Goal: Information Seeking & Learning: Learn about a topic

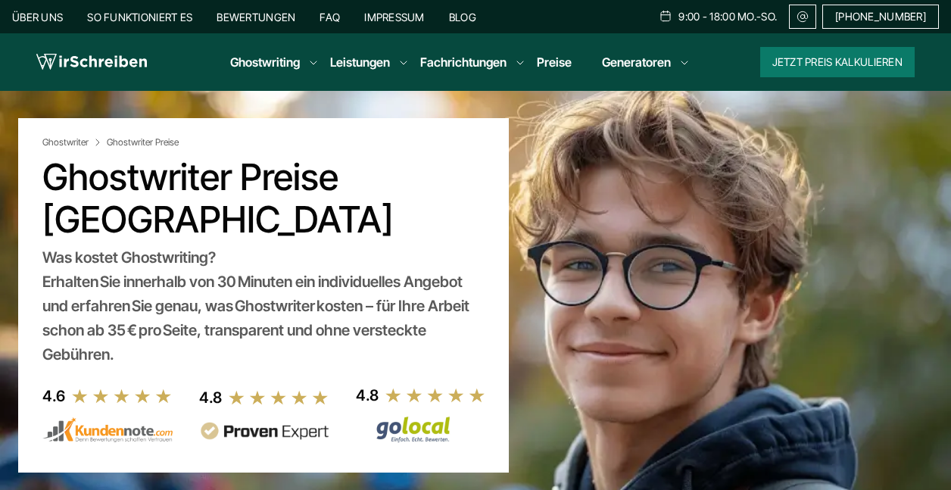
click at [173, 16] on link "So funktioniert es" at bounding box center [139, 17] width 105 height 13
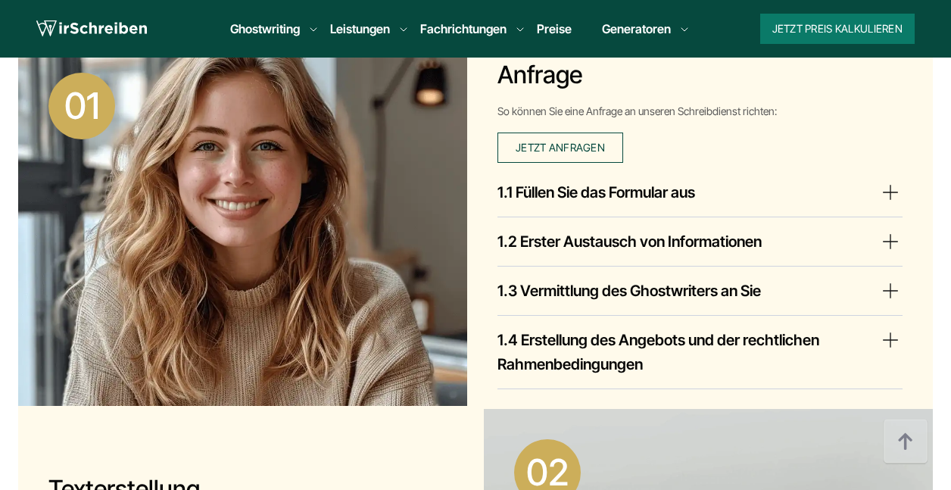
scroll to position [796, 0]
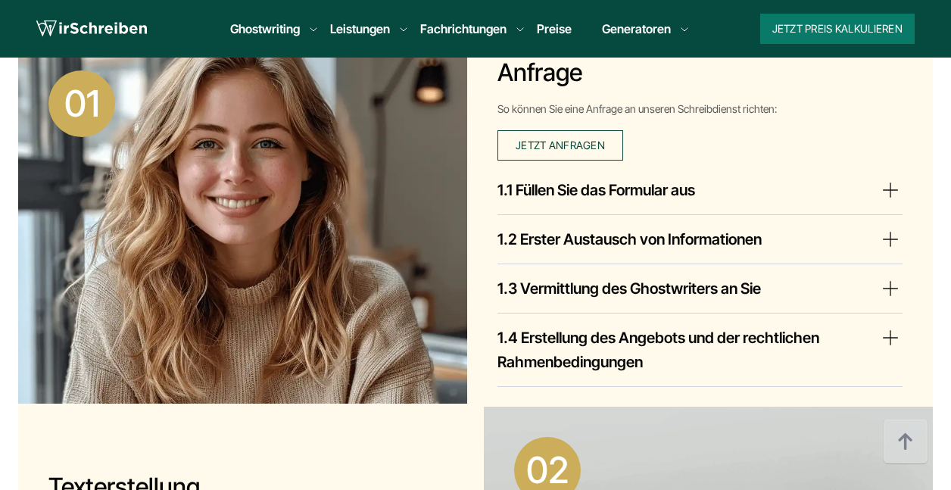
click at [887, 190] on summary "1.1 Füllen Sie das Formular aus" at bounding box center [699, 190] width 405 height 24
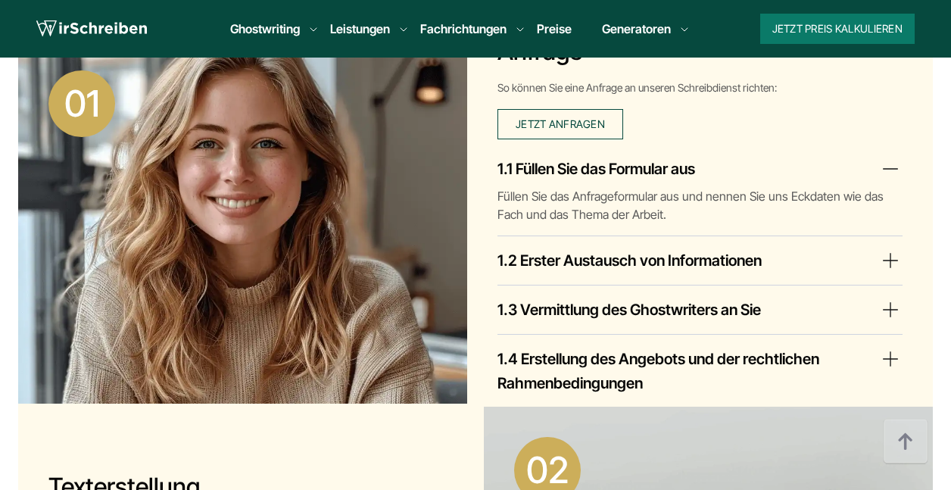
click at [881, 167] on summary "1.1 Füllen Sie das Formular aus" at bounding box center [699, 169] width 405 height 24
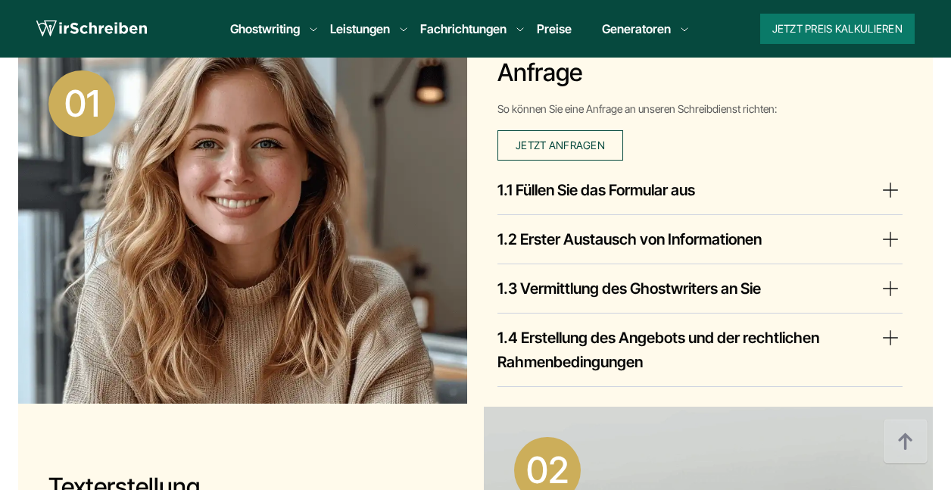
click at [883, 239] on summary "1.2 Erster Austausch von Informationen" at bounding box center [699, 239] width 405 height 24
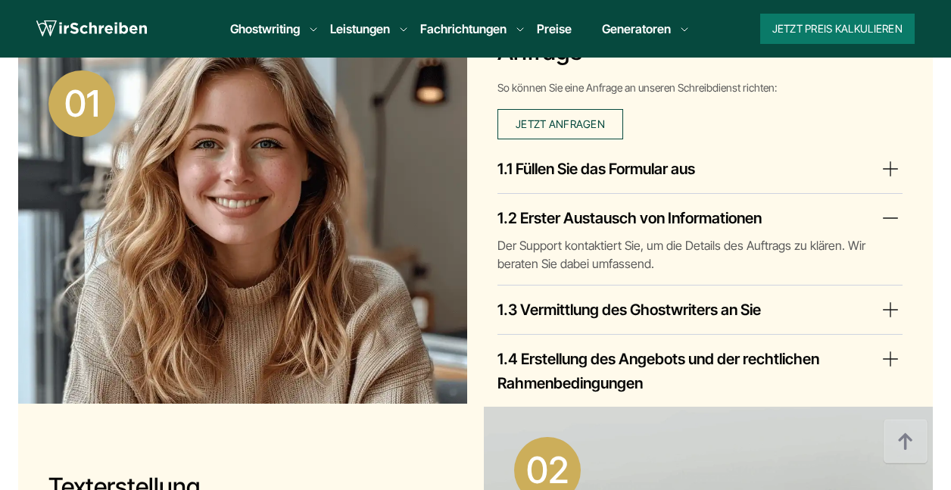
click at [884, 239] on p "Der Support kontaktiert Sie, um die Details des Auftrags zu klären. Wir beraten…" at bounding box center [699, 254] width 405 height 36
click at [883, 219] on summary "1.2 Erster Austausch von Informationen" at bounding box center [699, 218] width 405 height 24
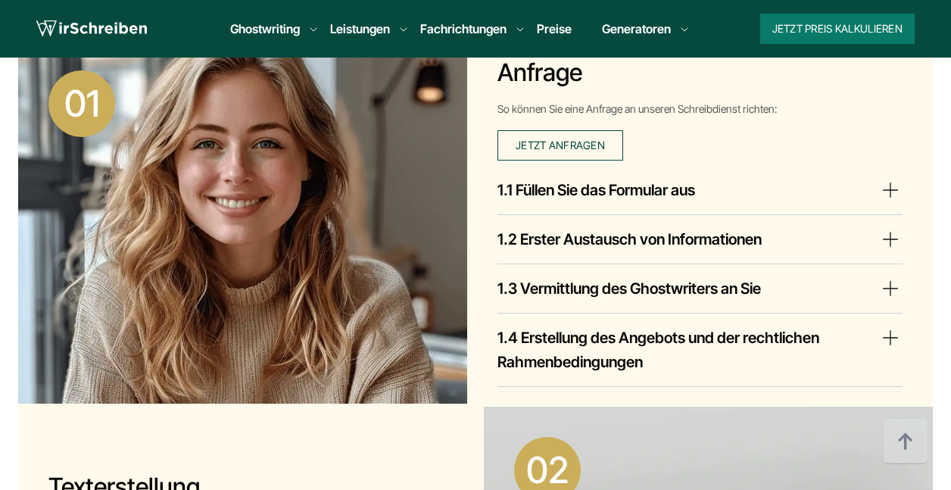
click at [887, 286] on summary "1.3 Vermittlung des Ghostwriters an Sie" at bounding box center [699, 288] width 405 height 24
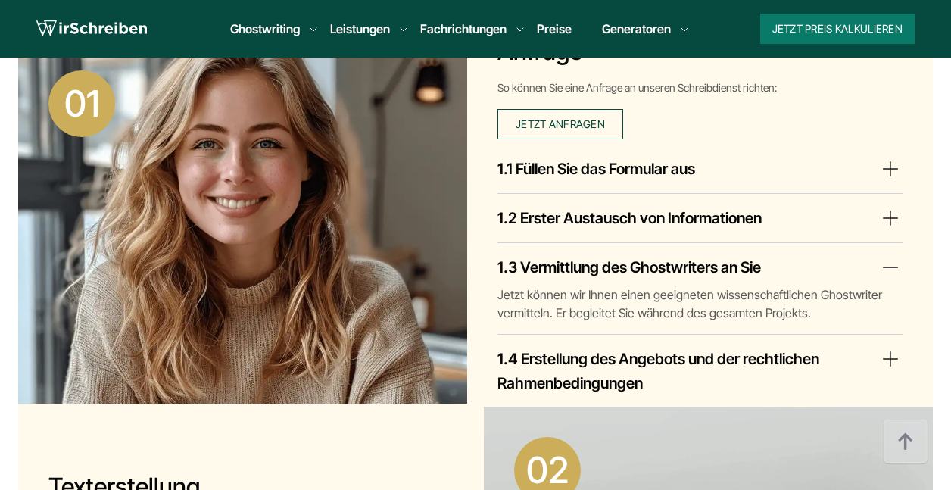
click at [891, 264] on summary "1.3 Vermittlung des Ghostwriters an Sie" at bounding box center [699, 267] width 405 height 24
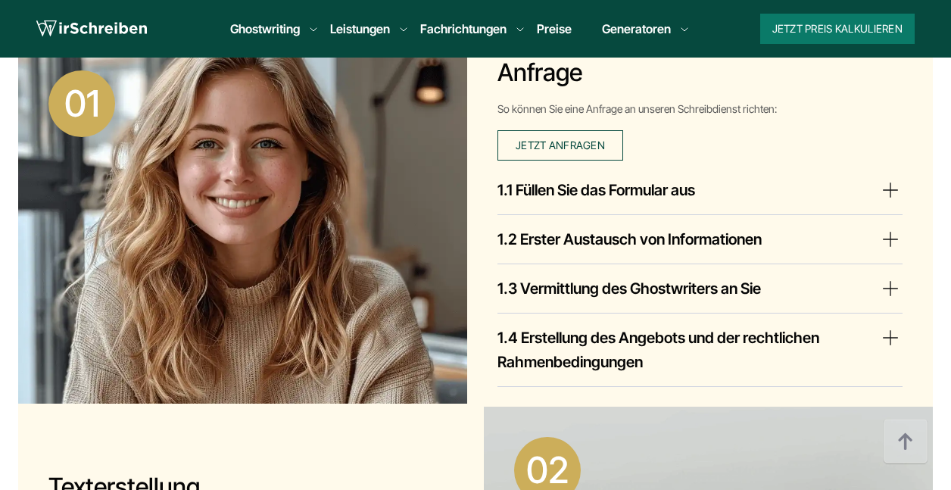
click at [887, 338] on summary "1.4 Erstellung des Angebots und der rechtlichen Rahmenbedingungen" at bounding box center [699, 350] width 405 height 48
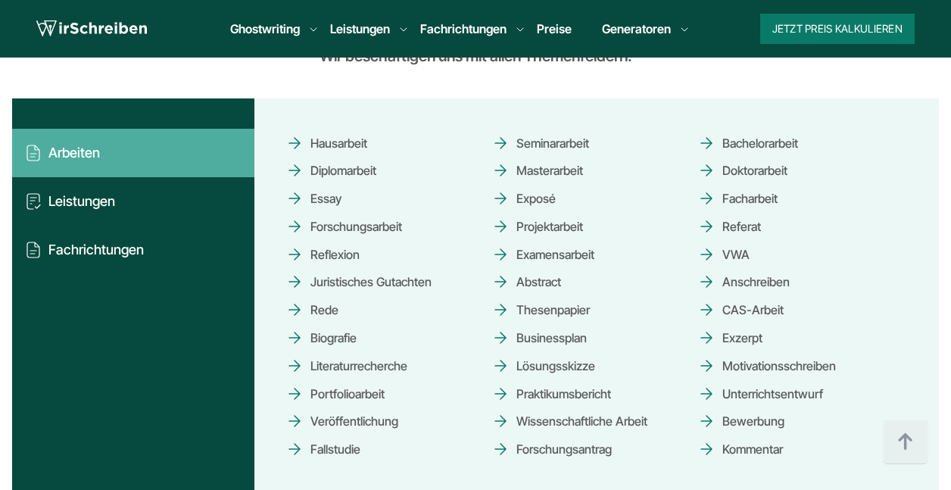
scroll to position [2911, 0]
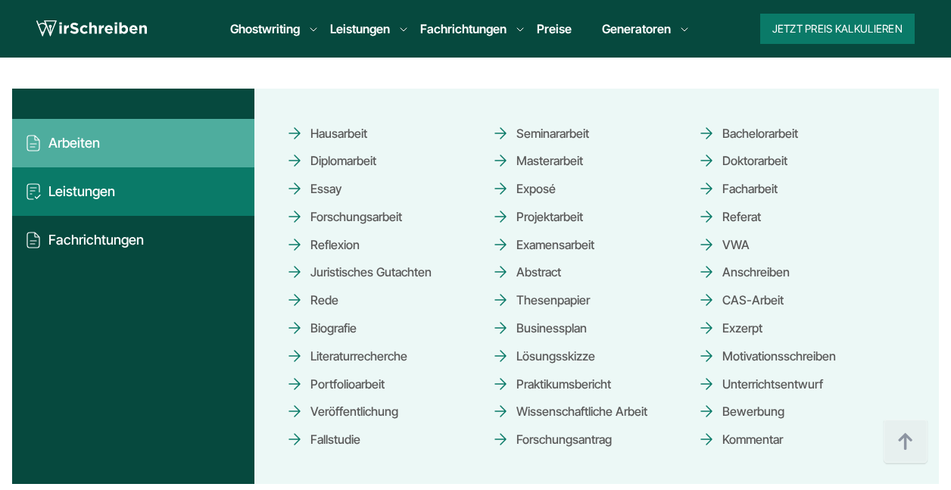
click at [108, 191] on button "Leistungen" at bounding box center [133, 191] width 242 height 48
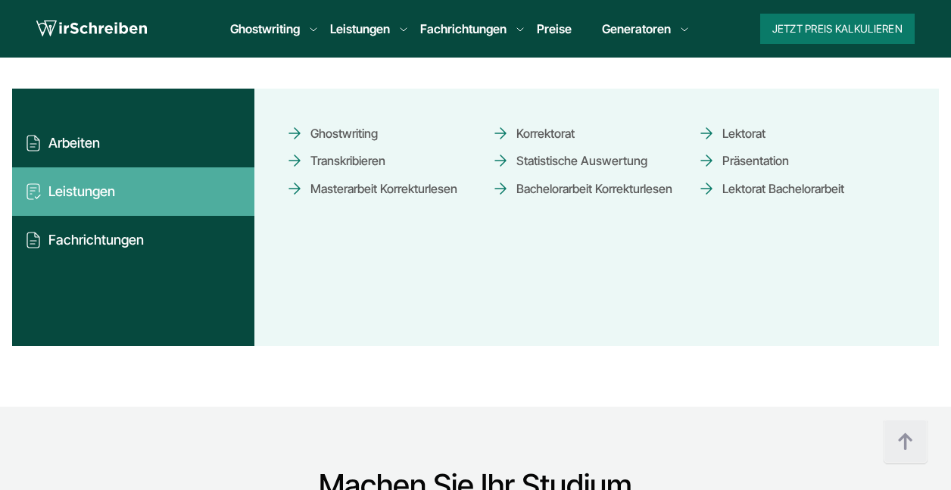
click at [338, 131] on link "Ghostwriting" at bounding box center [331, 133] width 92 height 26
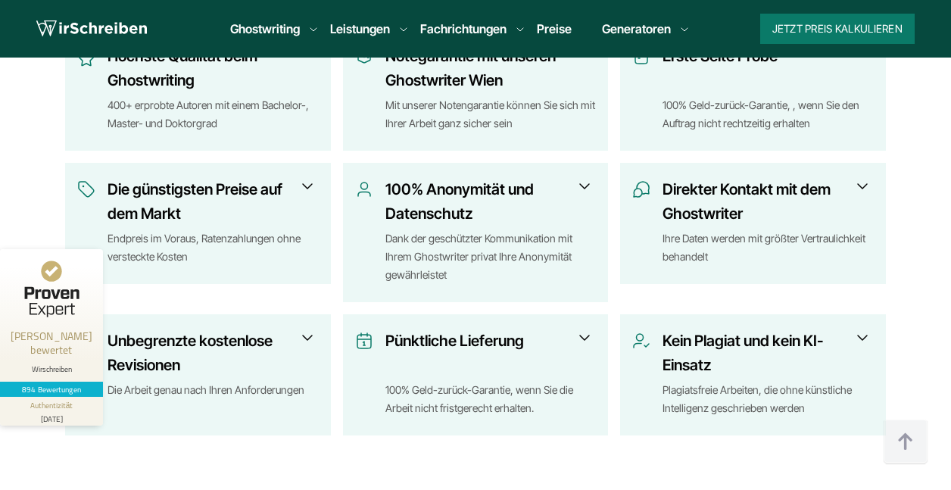
scroll to position [717, 0]
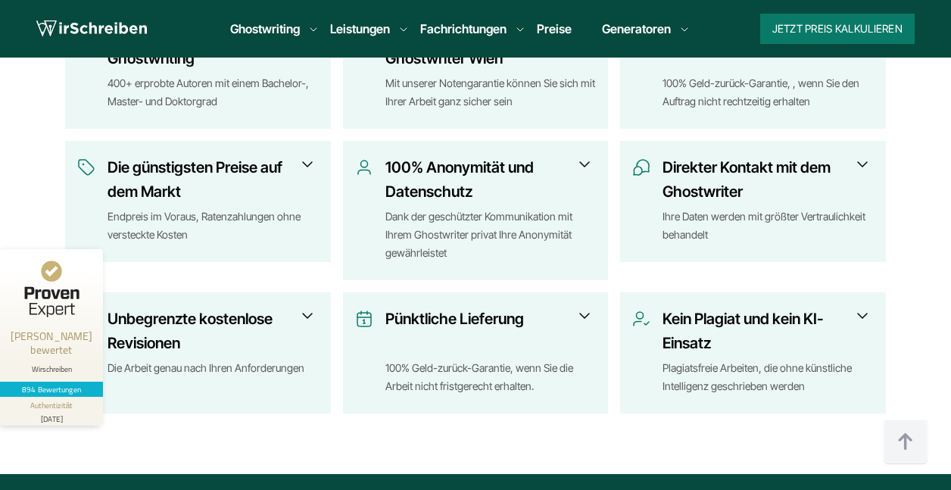
click at [586, 163] on span at bounding box center [584, 164] width 18 height 18
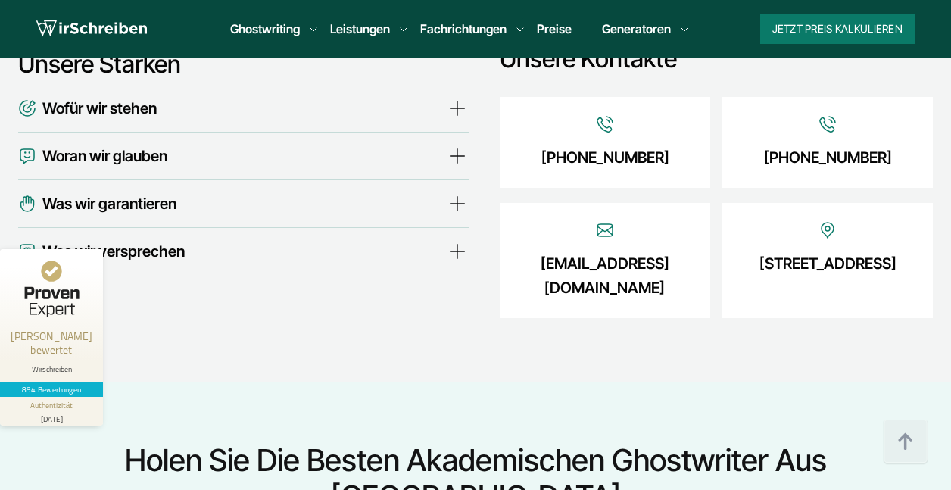
scroll to position [5850, 0]
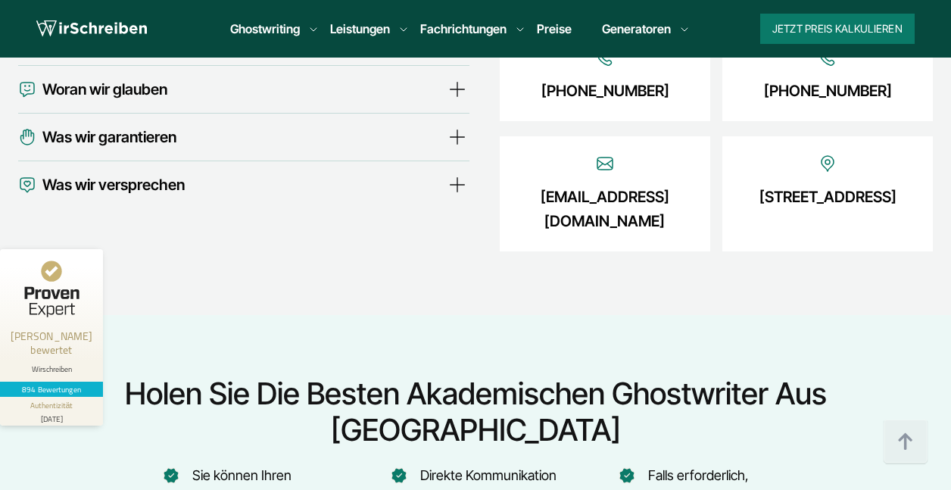
click at [457, 173] on summary "Was wir versprechen" at bounding box center [243, 185] width 451 height 24
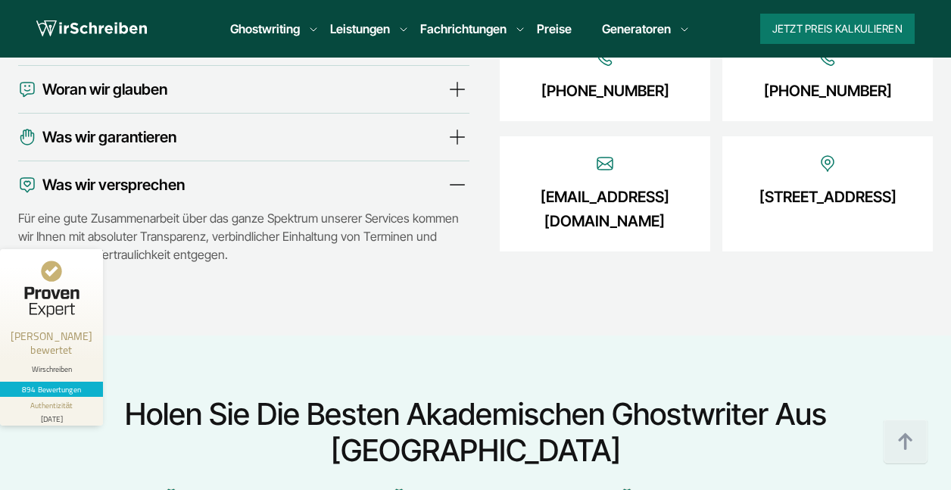
click at [457, 173] on summary "Was wir versprechen" at bounding box center [243, 185] width 451 height 24
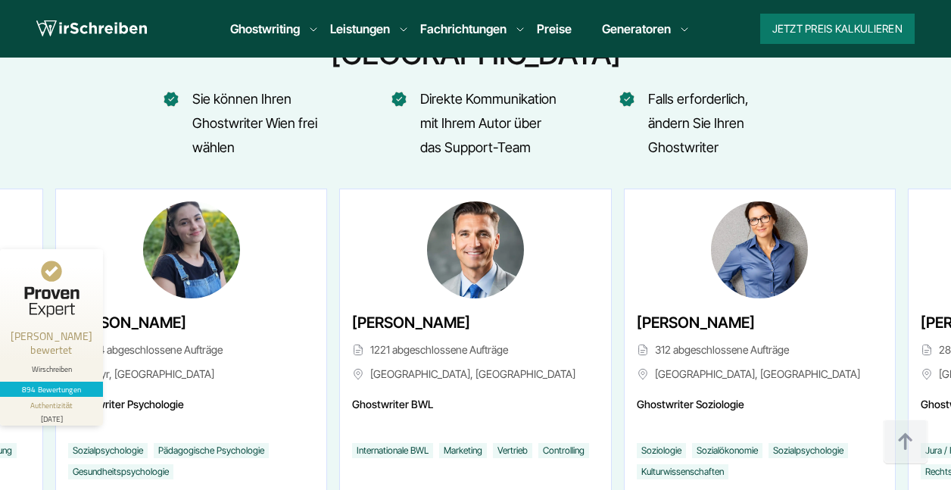
scroll to position [6271, 0]
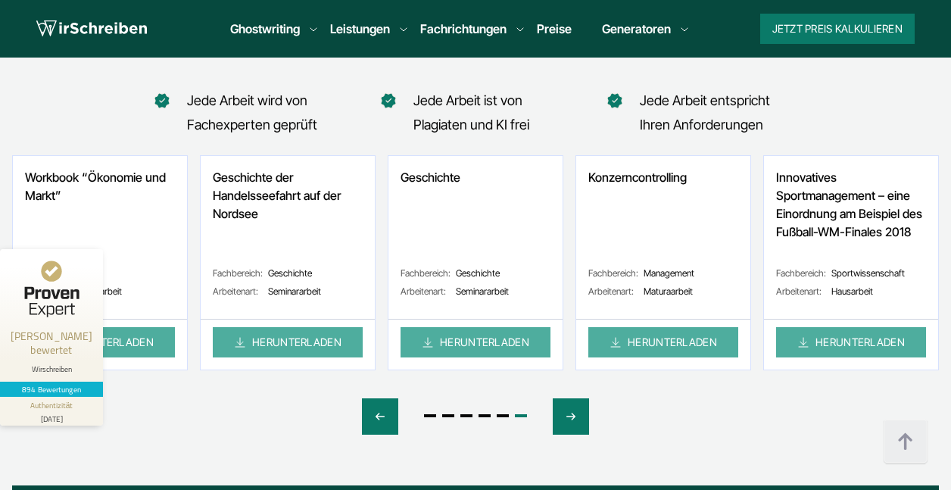
scroll to position [8144, 0]
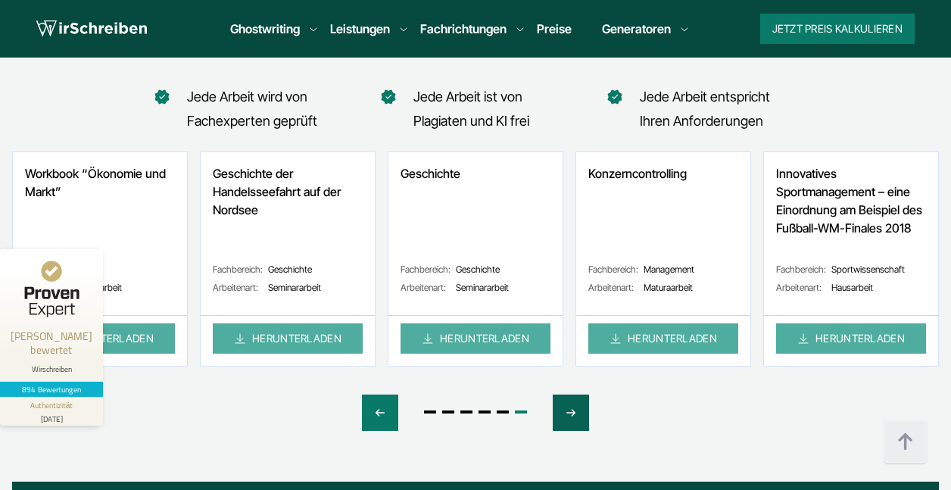
click at [573, 394] on icon "Next slide" at bounding box center [571, 412] width 12 height 36
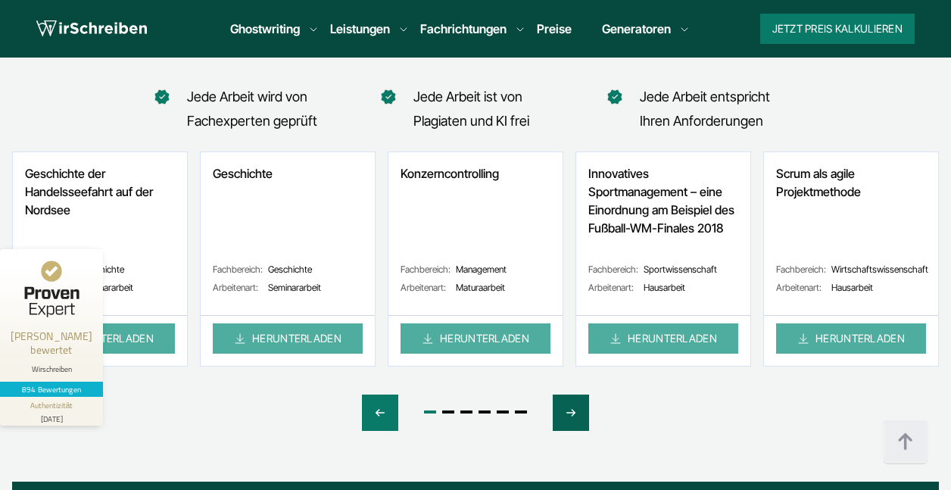
click at [573, 394] on icon "Next slide" at bounding box center [571, 412] width 12 height 36
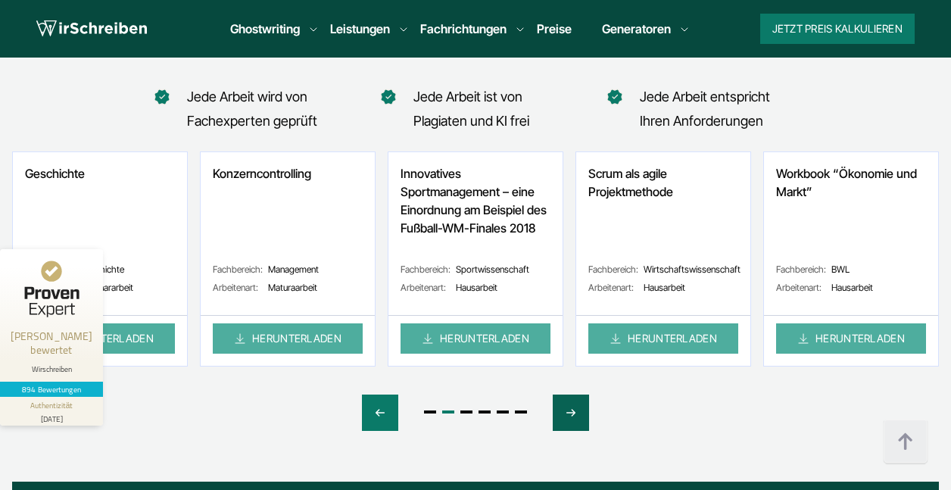
click at [573, 394] on icon "Next slide" at bounding box center [571, 412] width 12 height 36
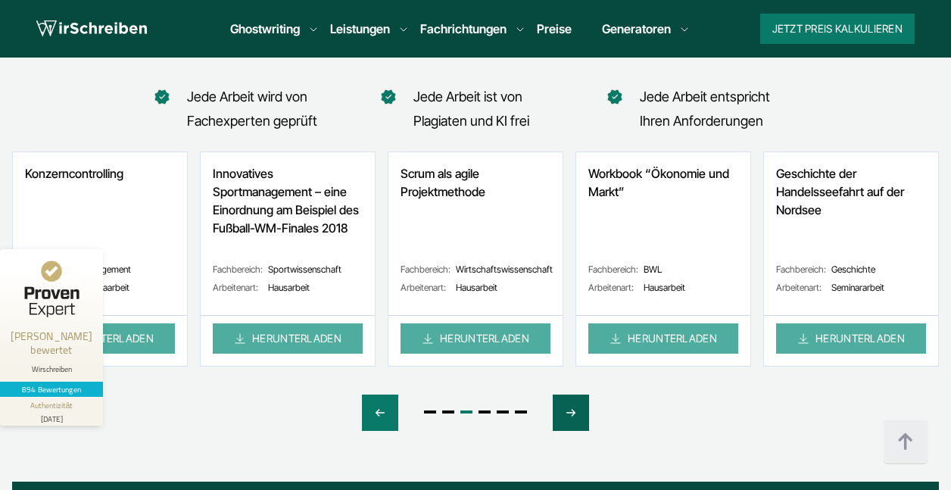
click at [573, 394] on icon "Next slide" at bounding box center [571, 412] width 12 height 36
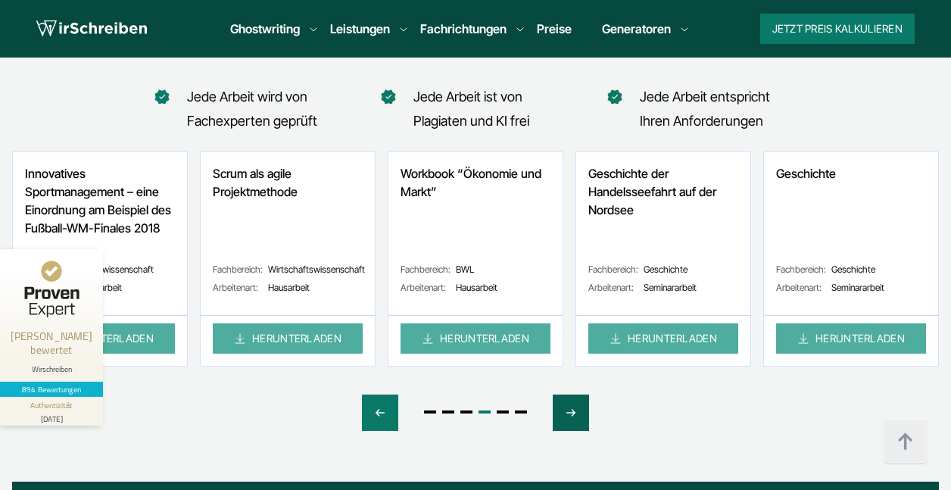
click at [573, 394] on icon "Next slide" at bounding box center [571, 412] width 12 height 36
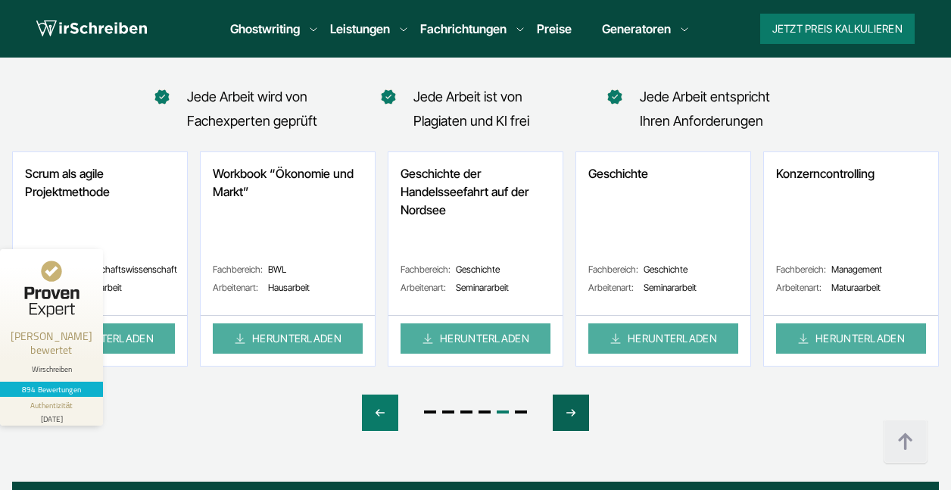
click at [573, 394] on icon "Next slide" at bounding box center [571, 412] width 12 height 36
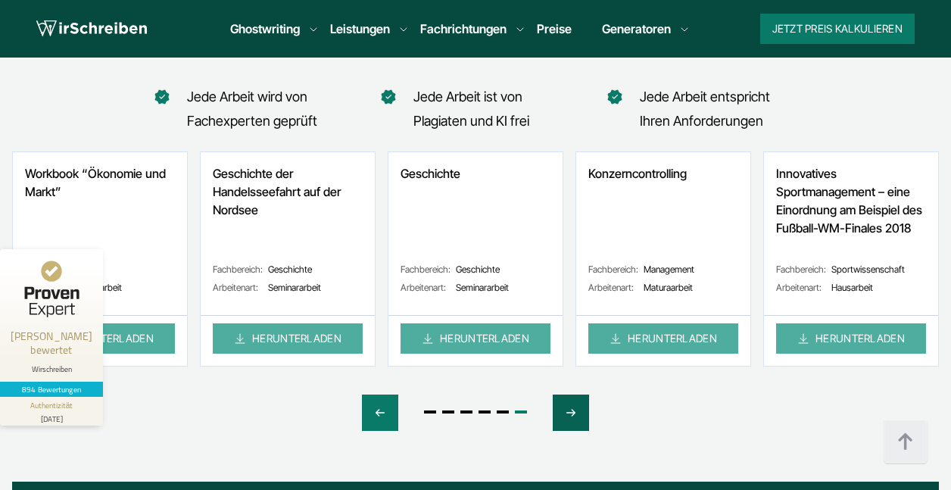
click at [573, 394] on icon "Next slide" at bounding box center [571, 412] width 12 height 36
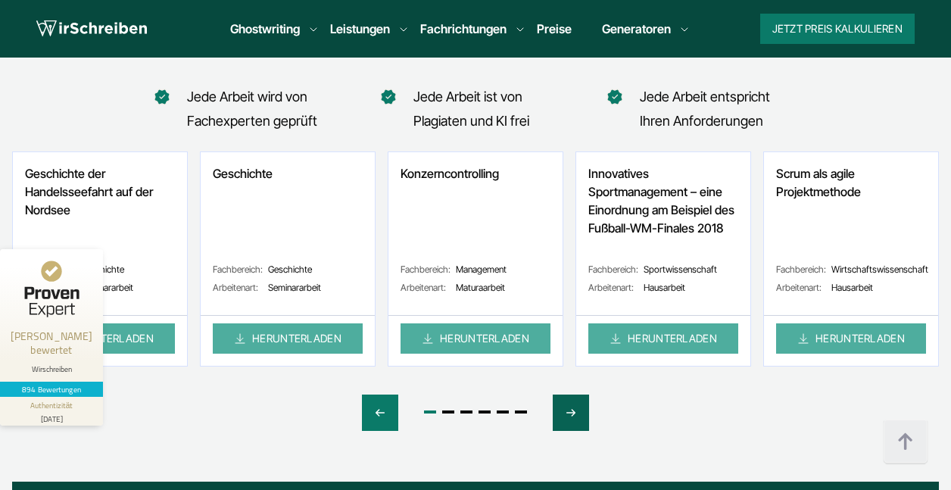
click at [573, 394] on icon "Next slide" at bounding box center [571, 412] width 12 height 36
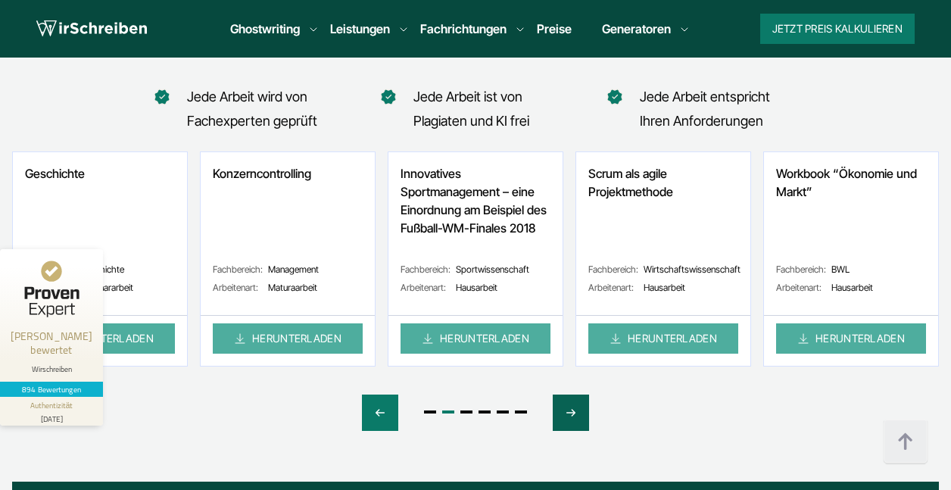
click at [573, 394] on icon "Next slide" at bounding box center [571, 412] width 12 height 36
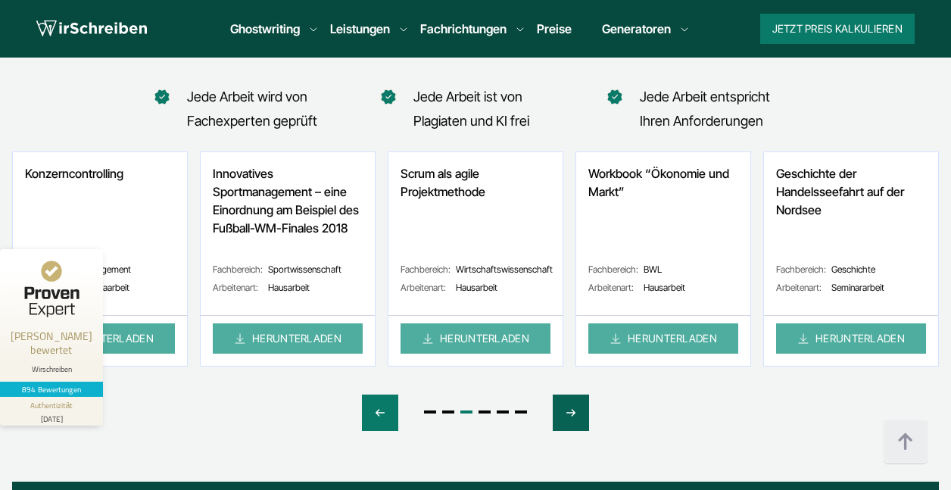
click at [573, 394] on icon "Next slide" at bounding box center [571, 412] width 12 height 36
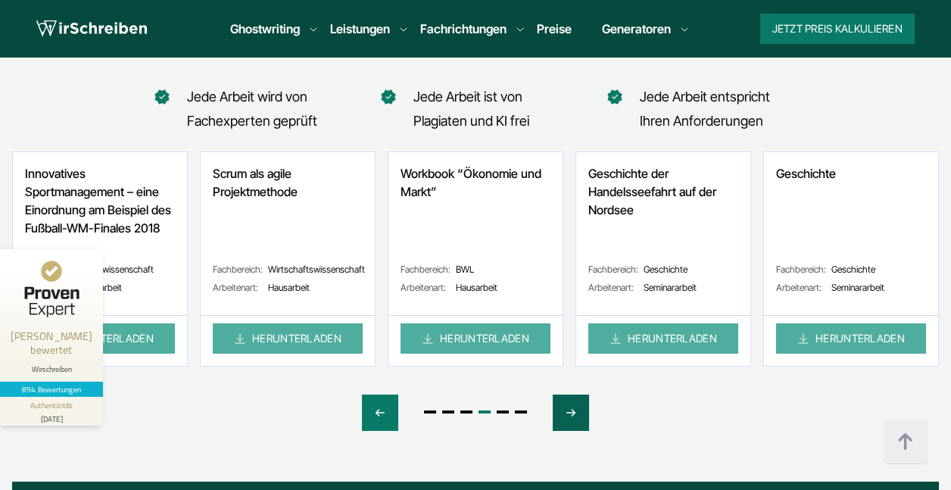
click at [572, 394] on icon "Next slide" at bounding box center [571, 412] width 12 height 36
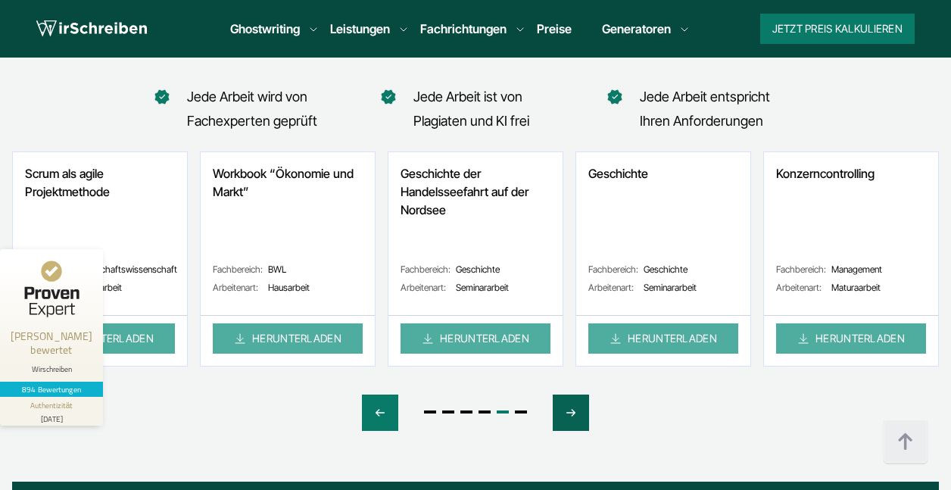
click at [572, 394] on icon "Next slide" at bounding box center [571, 412] width 12 height 36
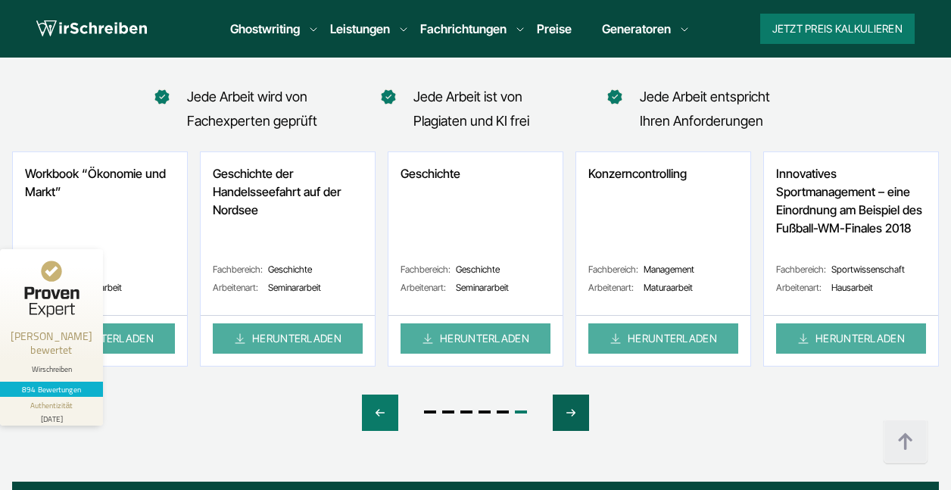
click at [572, 394] on icon "Next slide" at bounding box center [571, 412] width 12 height 36
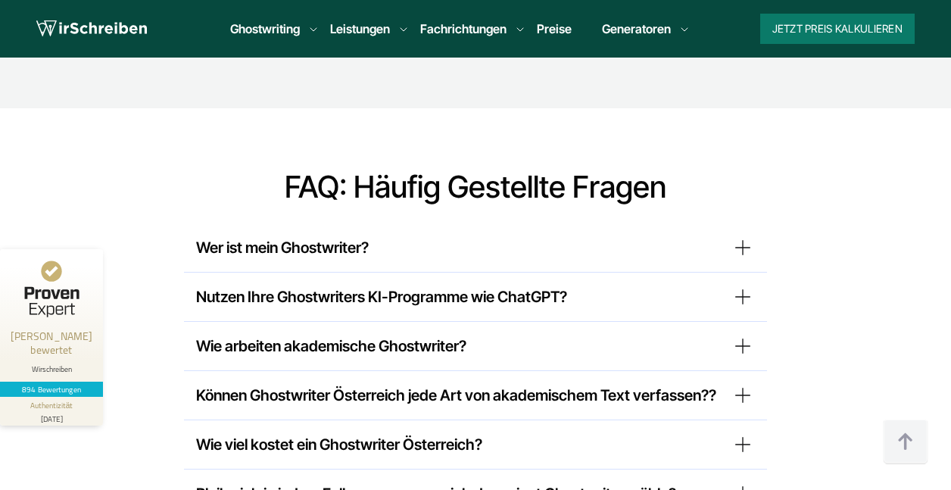
scroll to position [12281, 0]
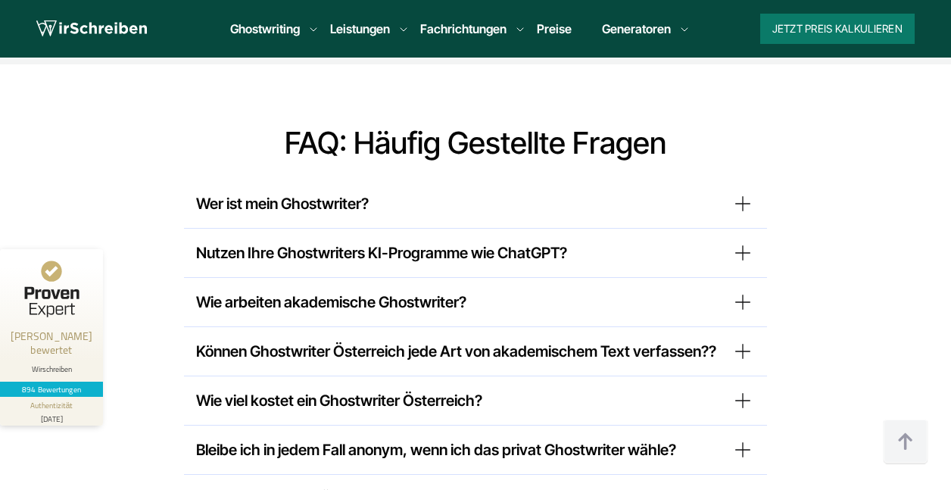
click at [739, 438] on summary "Bleibe ich in jedem Fall anonym, wenn ich das privat Ghostwriter wähle?" at bounding box center [475, 450] width 559 height 24
click at [743, 438] on summary "Bleibe ich in jedem Fall anonym, wenn ich das privat Ghostwriter wähle?" at bounding box center [475, 450] width 559 height 24
click at [741, 487] on summary "Ist Ihr Ghostwriter Österreich legal?" at bounding box center [475, 499] width 559 height 24
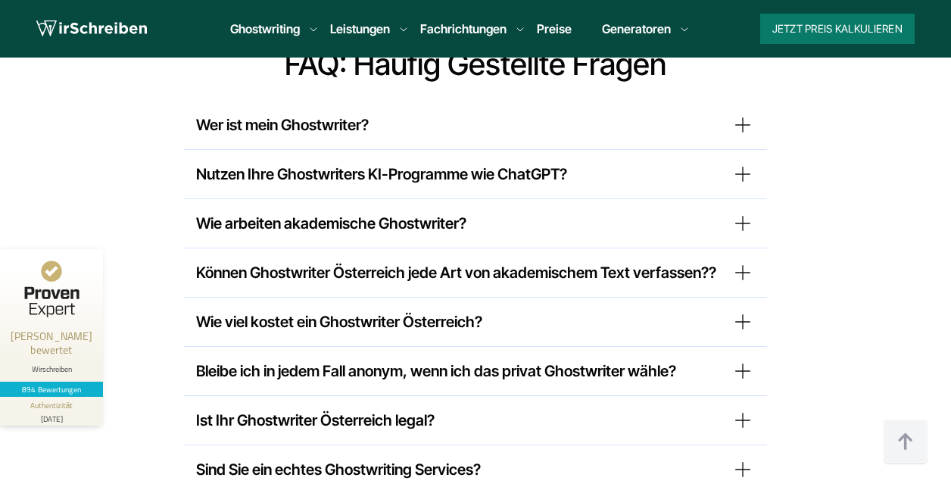
scroll to position [12381, 0]
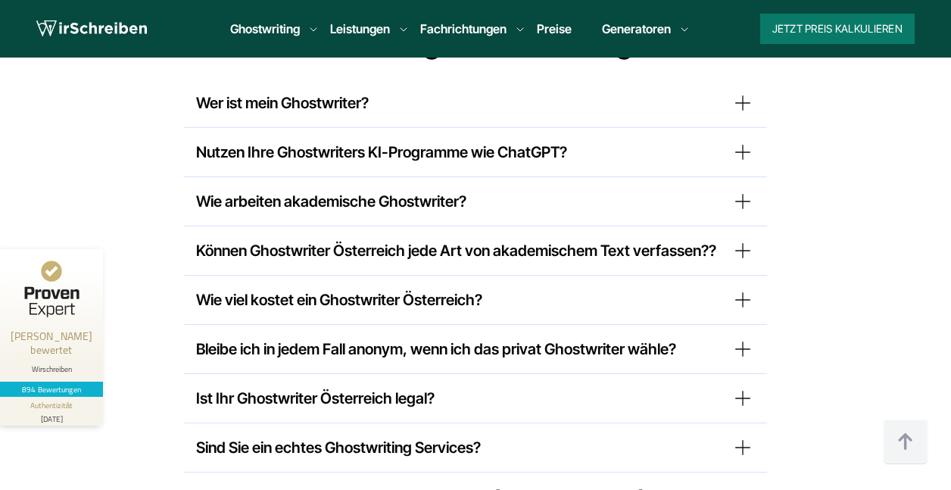
click at [736, 485] on summary "Wie schreiben Ghostwriter Bachelorarbeit in Österreich?" at bounding box center [475, 497] width 559 height 24
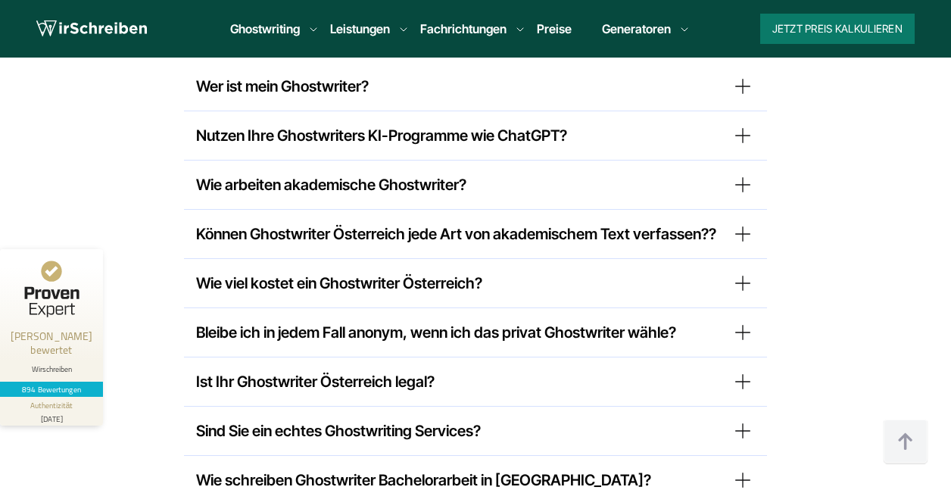
scroll to position [12420, 0]
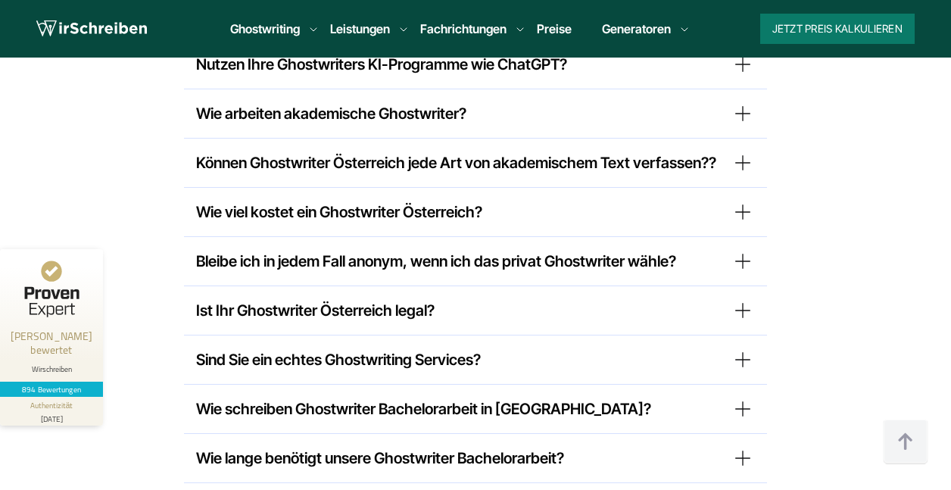
scroll to position [12491, 0]
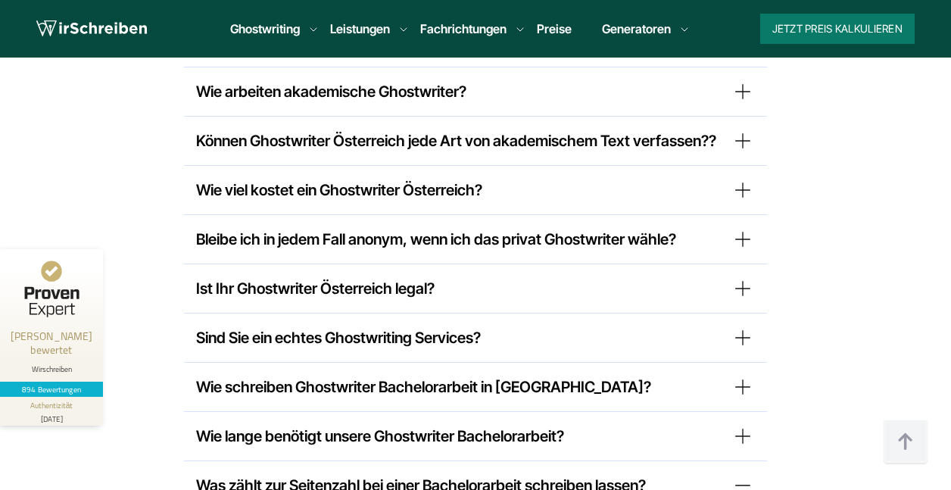
click at [744, 473] on summary "Was zählt zur Seitenzahl bei einer Bachelorarbeit schreiben lassen?" at bounding box center [475, 485] width 559 height 24
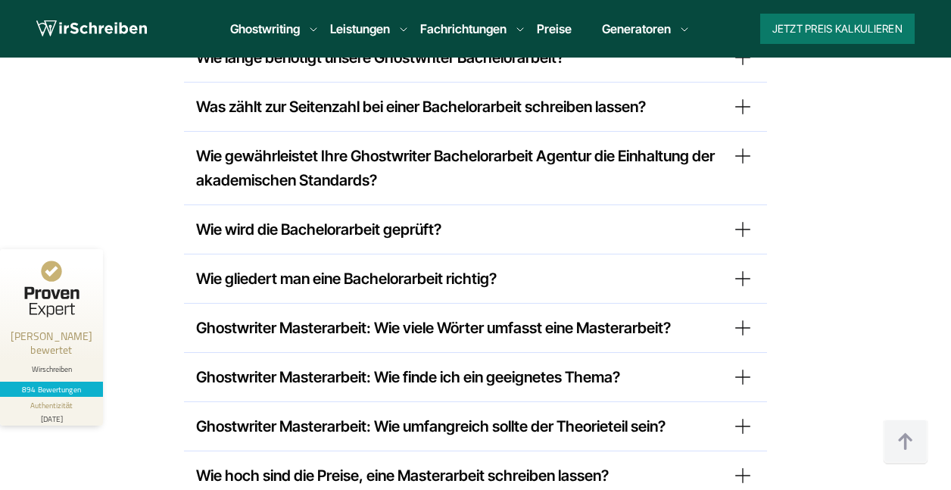
scroll to position [12891, 0]
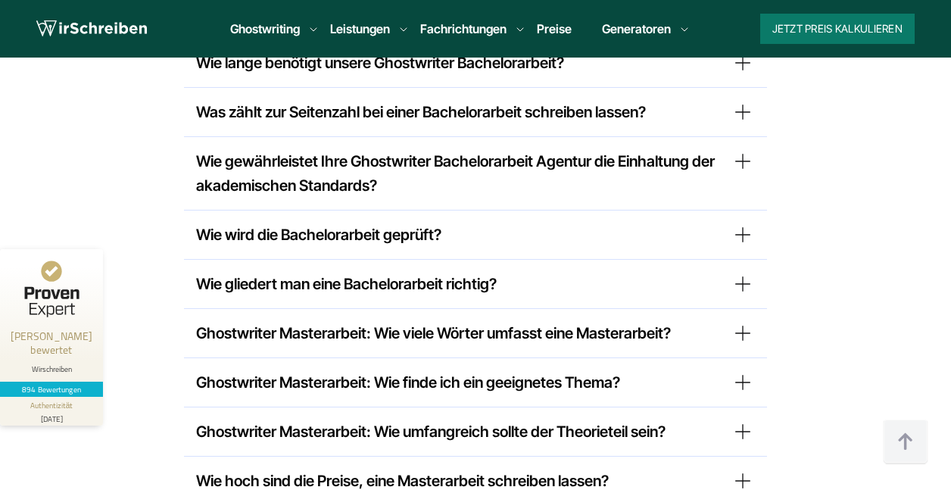
scroll to position [12886, 0]
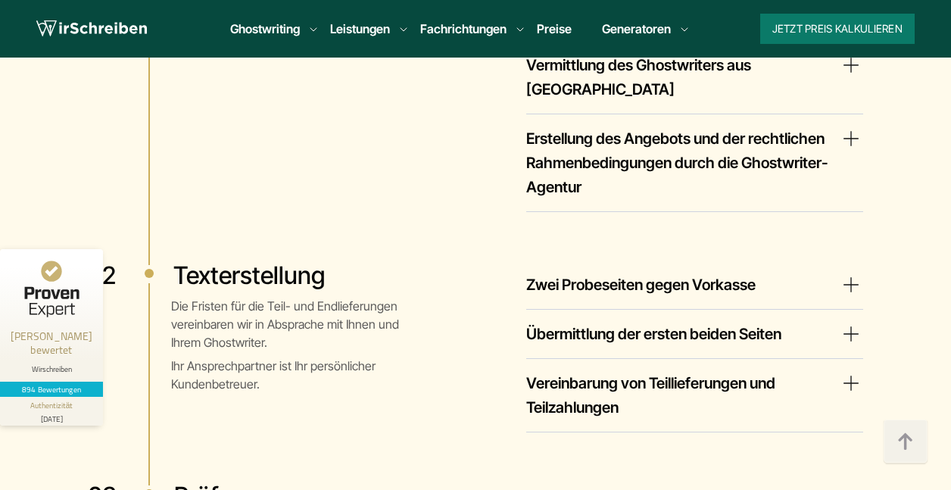
scroll to position [0, 0]
